Goal: Transaction & Acquisition: Subscribe to service/newsletter

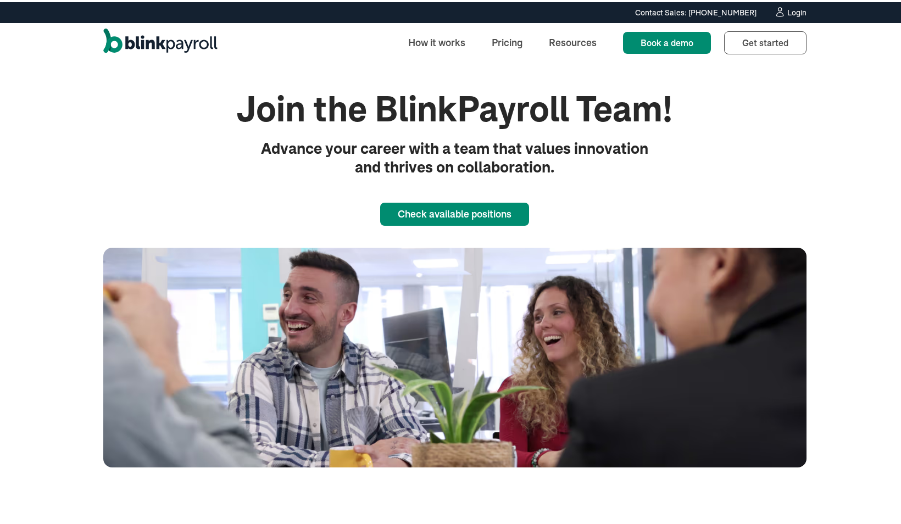
click at [190, 44] on img "home" at bounding box center [160, 40] width 114 height 29
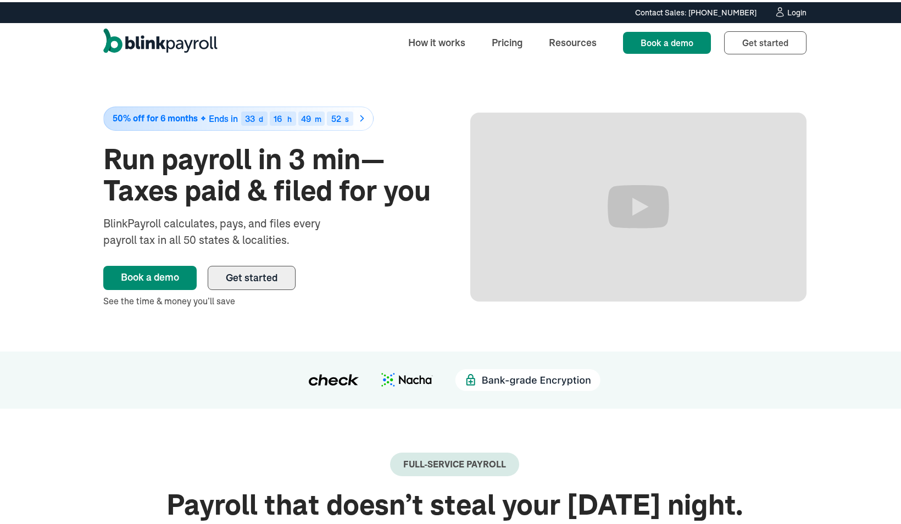
click at [232, 272] on span "Get started" at bounding box center [252, 275] width 52 height 13
click at [148, 269] on link "Book a demo" at bounding box center [149, 276] width 93 height 24
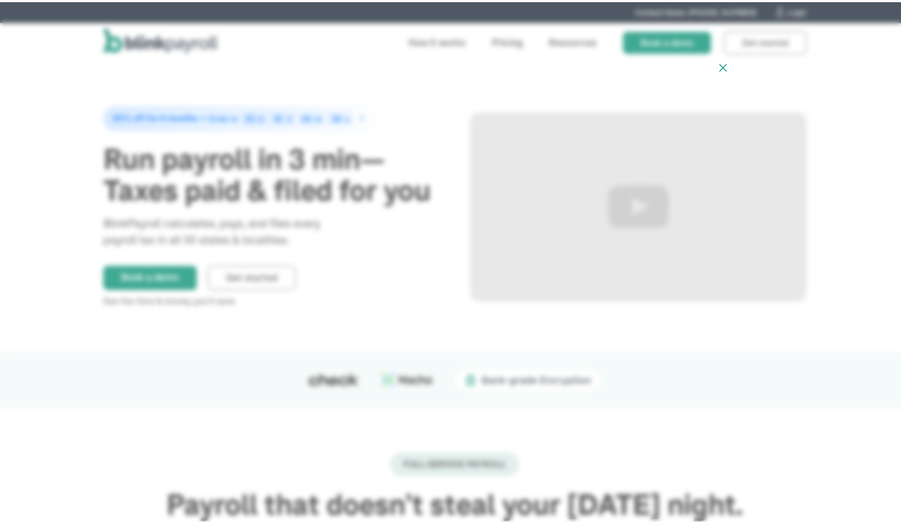
click at [716, 72] on icon at bounding box center [722, 66] width 13 height 14
